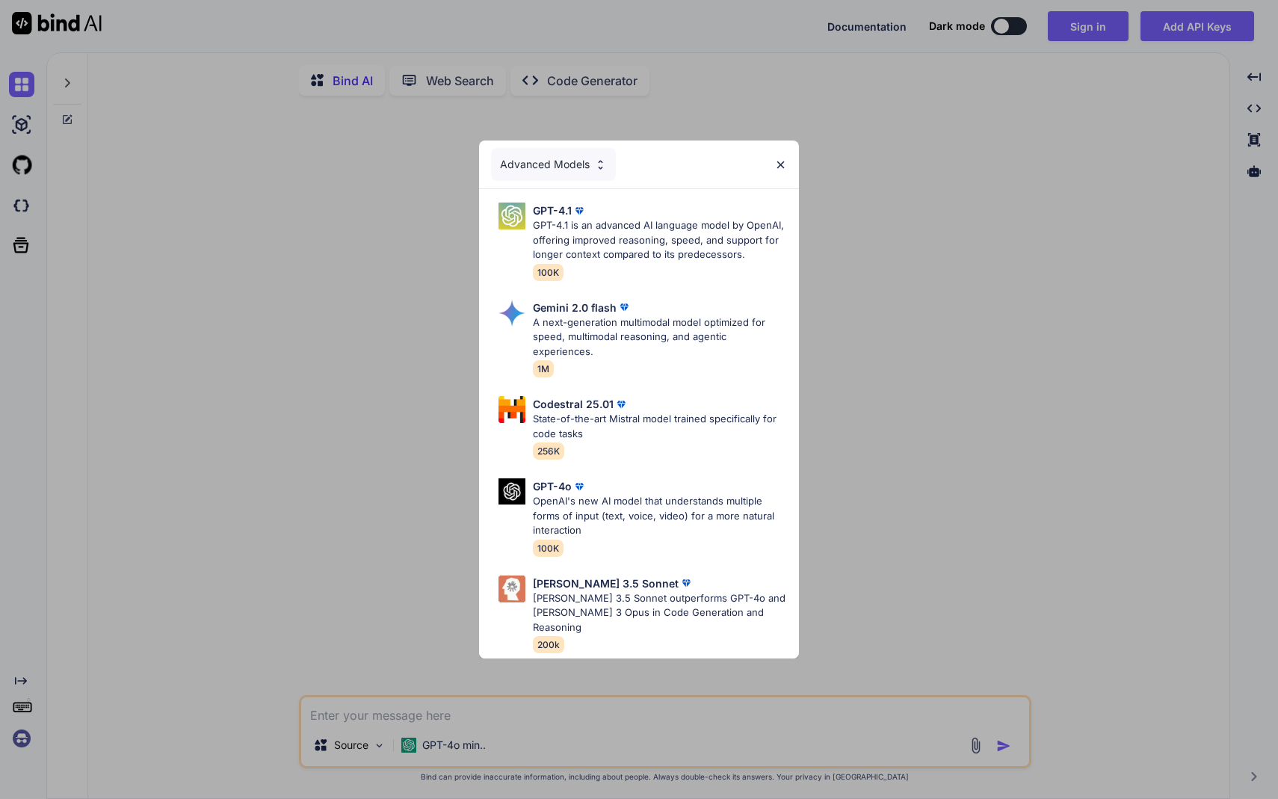
click at [784, 167] on img at bounding box center [780, 164] width 13 height 13
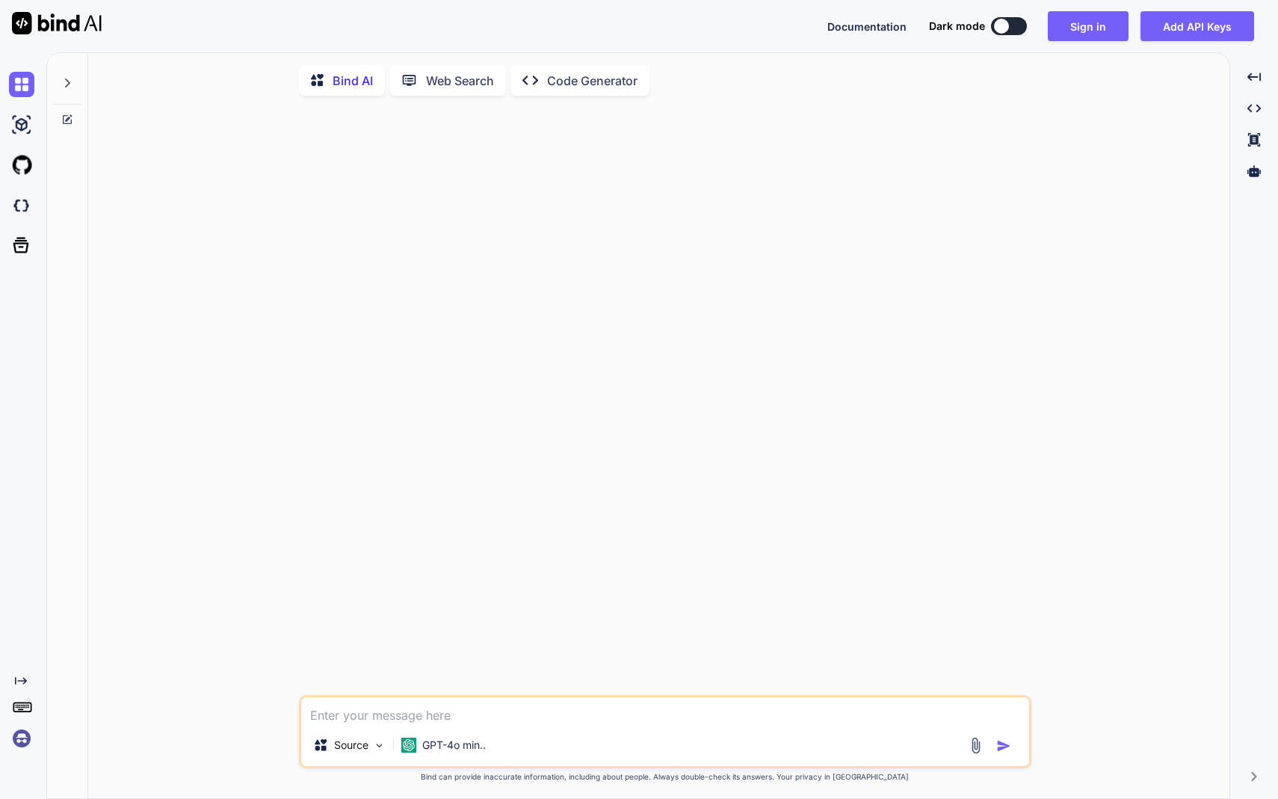
type textarea "x"
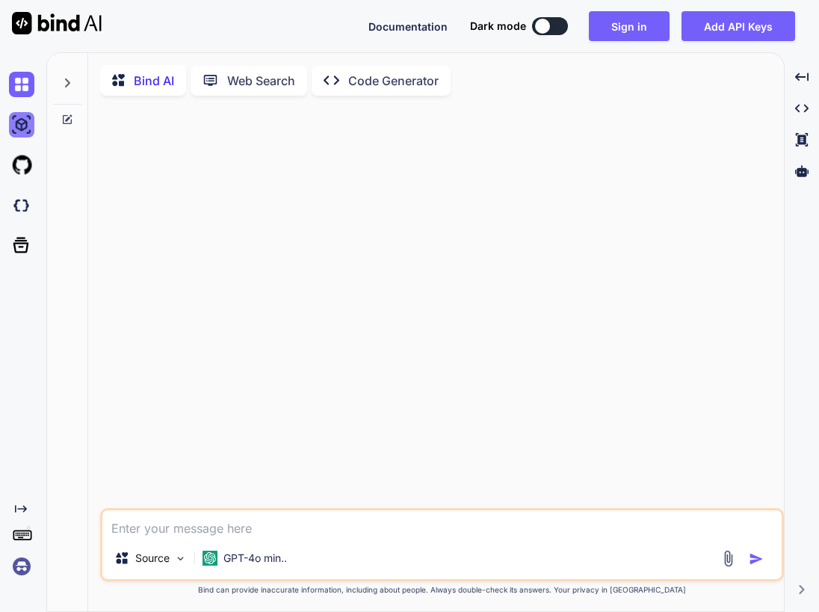
click at [20, 130] on img at bounding box center [21, 124] width 25 height 25
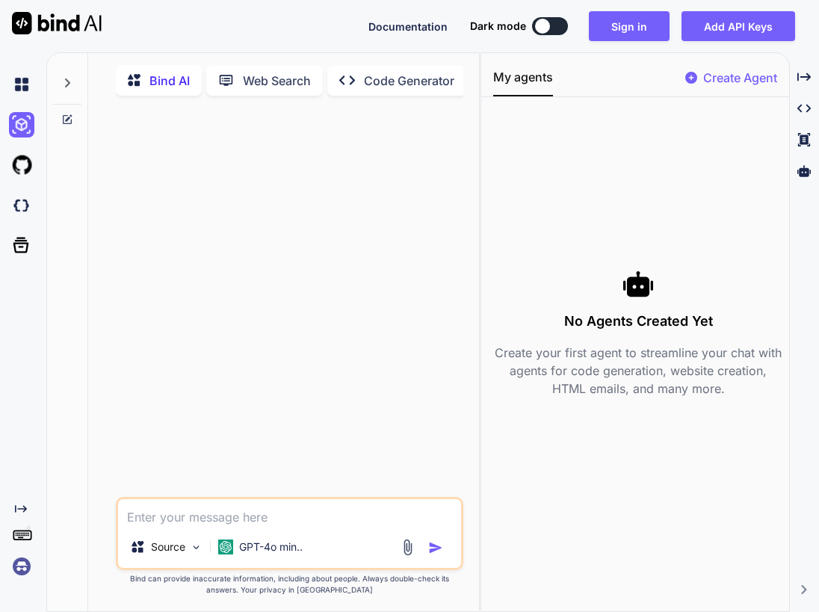
click at [31, 183] on div at bounding box center [24, 165] width 31 height 40
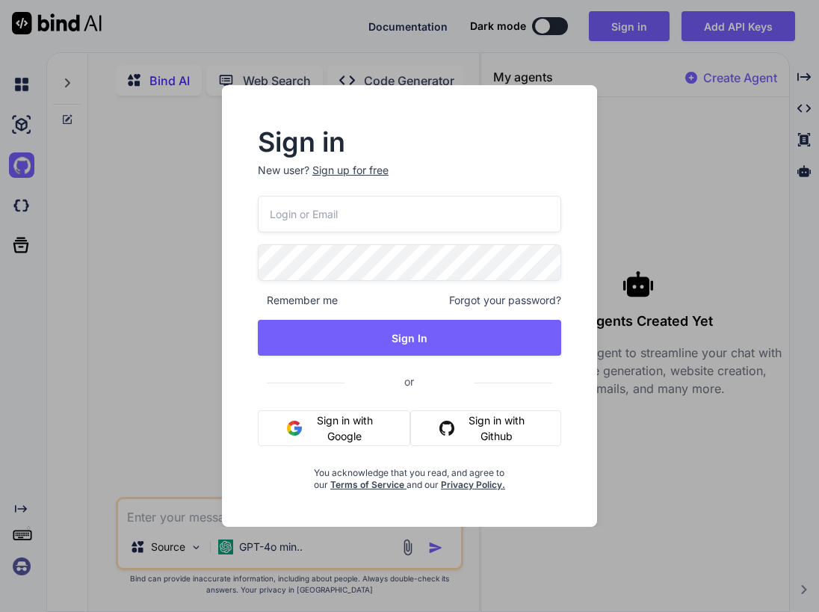
click at [163, 285] on div "Sign in New user? Sign up for free Remember me Forgot your password? Sign In or…" at bounding box center [409, 306] width 819 height 612
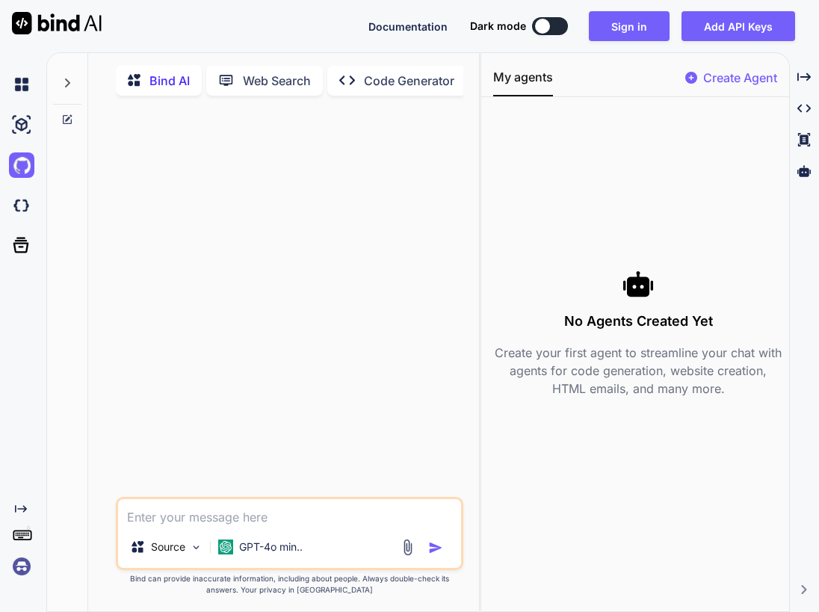
click at [23, 537] on icon at bounding box center [22, 534] width 21 height 21
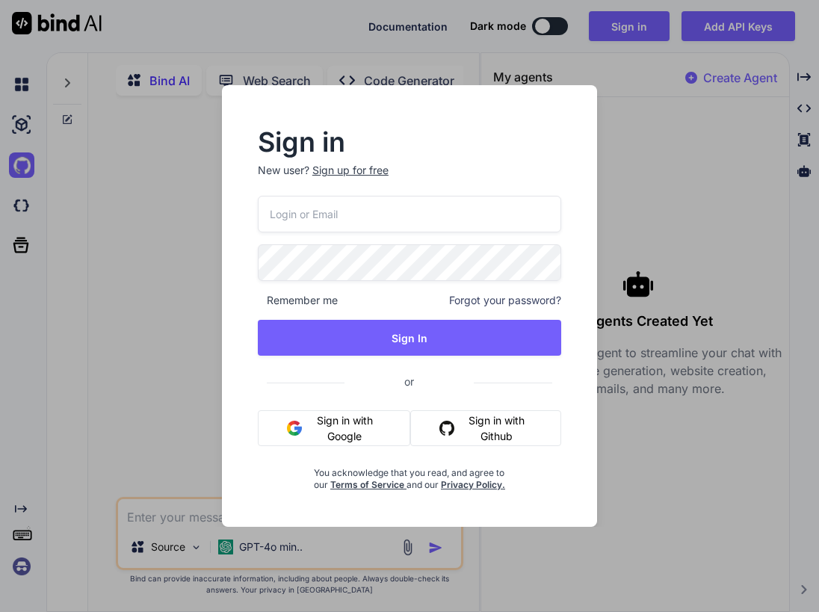
click at [110, 285] on div "Sign in New user? Sign up for free Remember me Forgot your password? Sign In or…" at bounding box center [409, 306] width 819 height 612
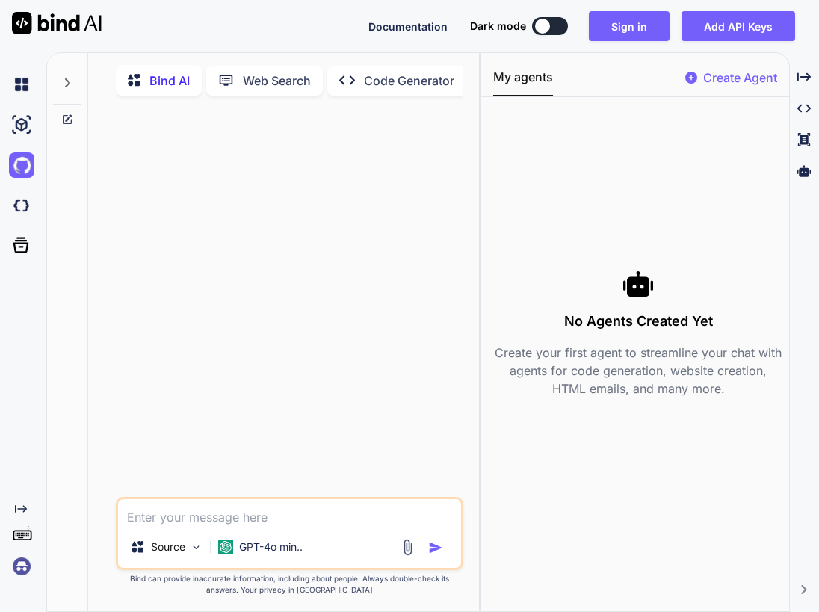
click at [7, 196] on div at bounding box center [20, 205] width 40 height 40
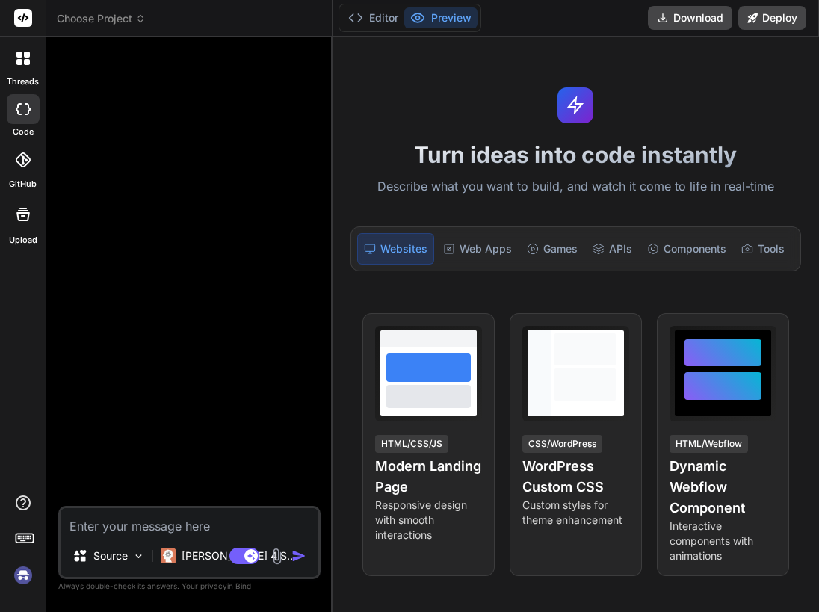
type textarea "x"
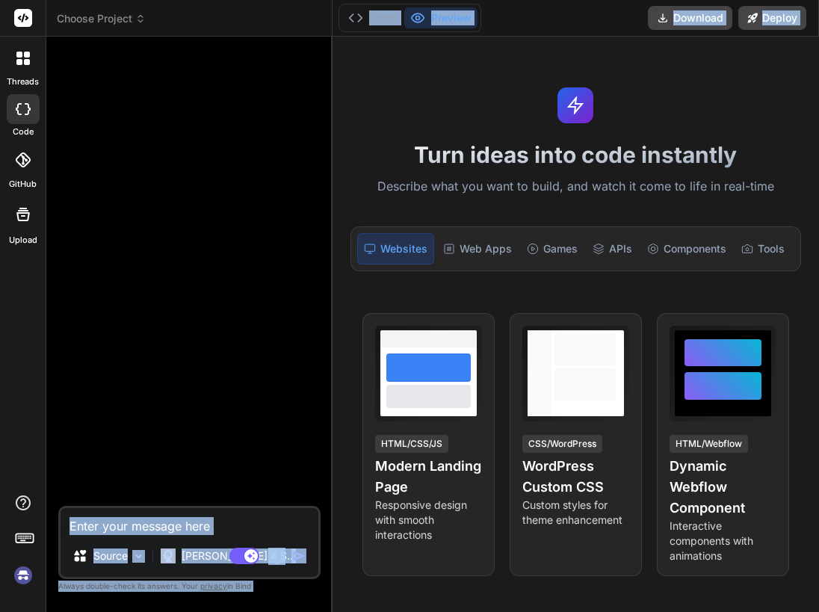
drag, startPoint x: 330, startPoint y: 118, endPoint x: 466, endPoint y: 126, distance: 136.2
click at [466, 126] on div "threads code GitHub Upload Choose Project Created with Pixso. Bind AI Web Searc…" at bounding box center [409, 306] width 819 height 612
